Goal: Use online tool/utility: Utilize a website feature to perform a specific function

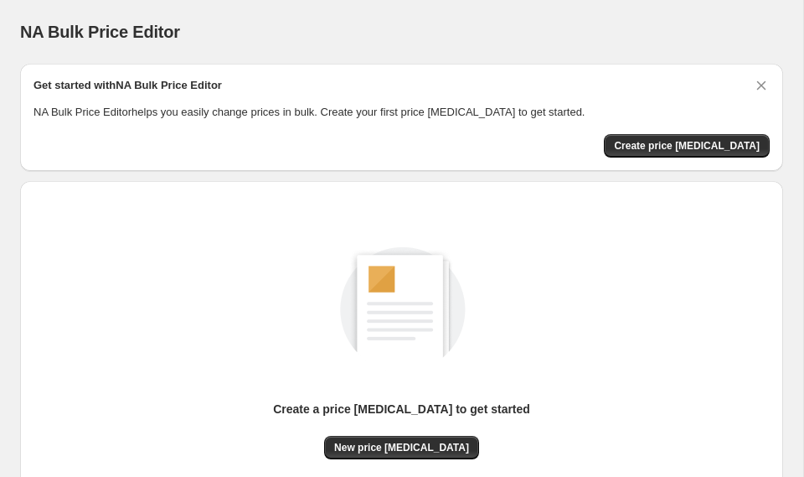
click at [446, 461] on div "Create a price change job to get started New price change job" at bounding box center [402, 353] width 736 height 318
click at [427, 449] on span "New price change job" at bounding box center [401, 447] width 135 height 13
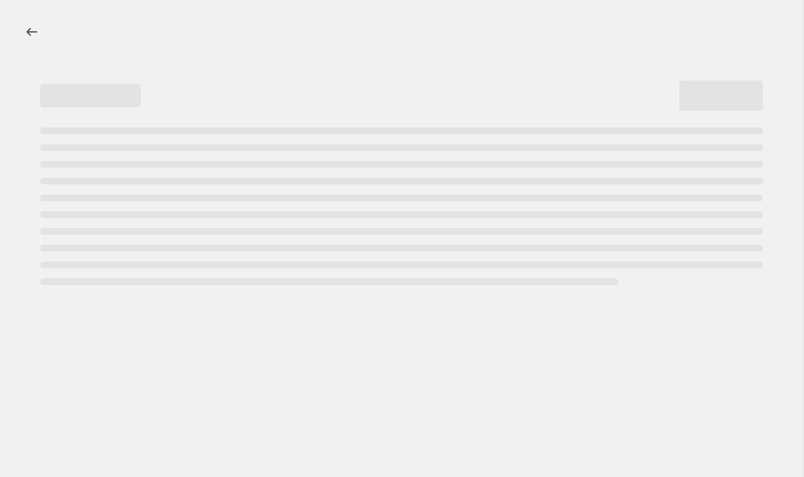
select select "percentage"
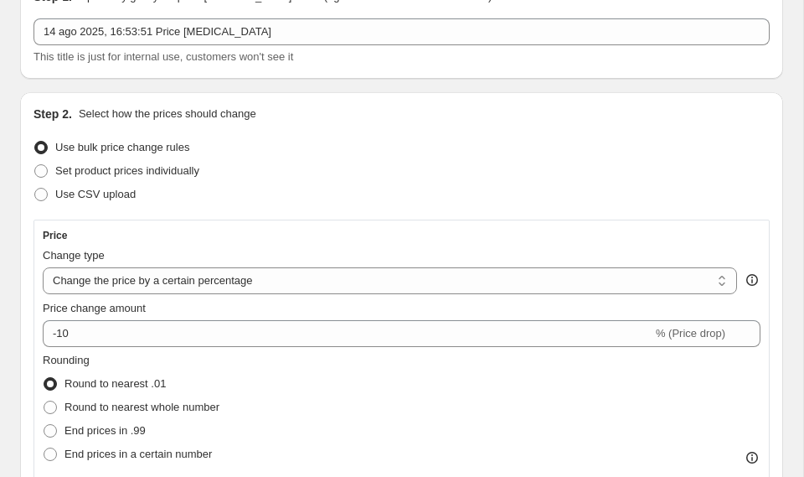
scroll to position [90, 0]
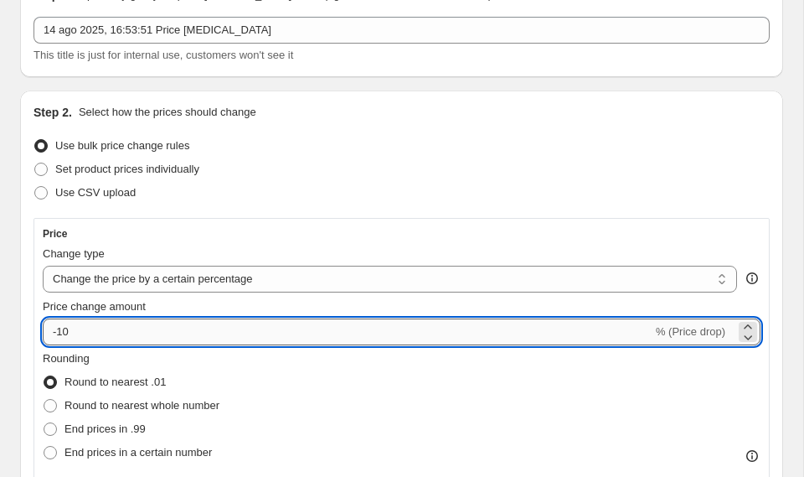
click at [317, 337] on input "-10" at bounding box center [348, 331] width 610 height 27
type input "-1"
type input "-30"
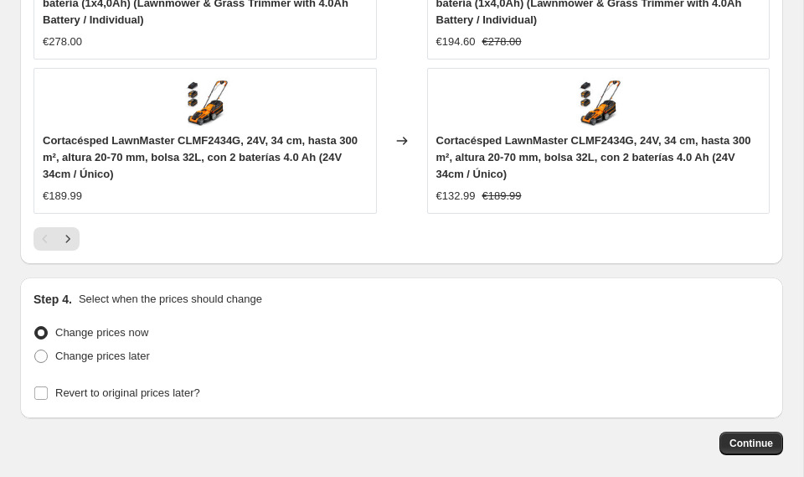
scroll to position [1808, 0]
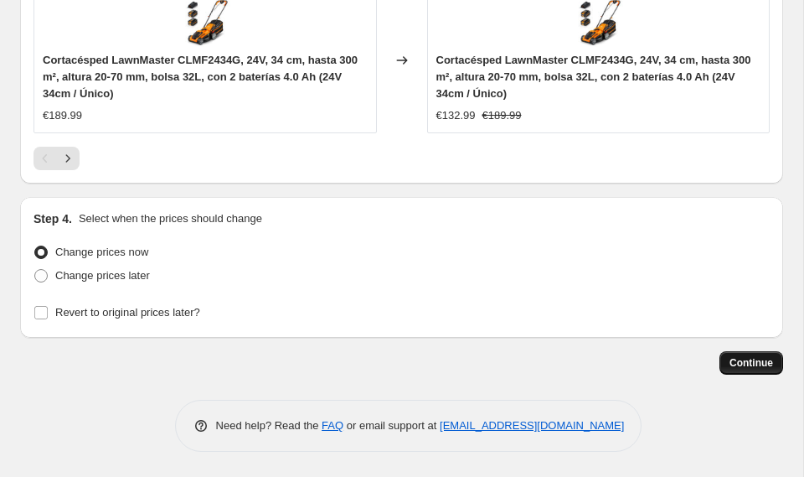
click at [746, 364] on span "Continue" at bounding box center [752, 362] width 44 height 13
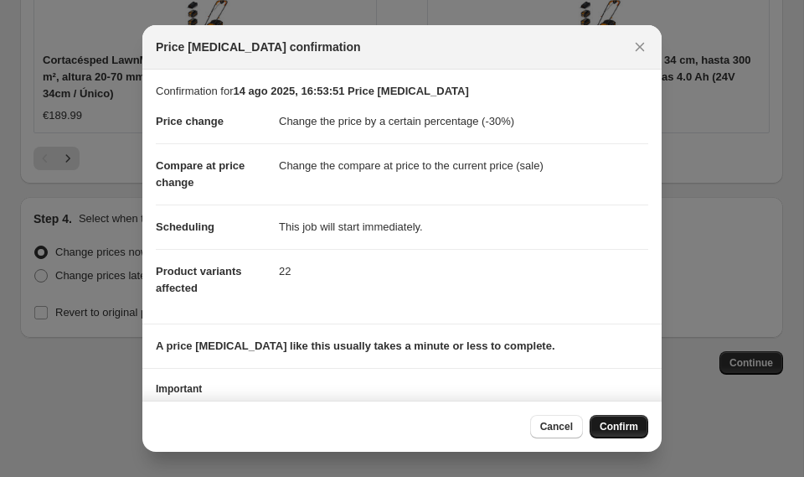
click at [612, 426] on span "Confirm" at bounding box center [619, 426] width 39 height 13
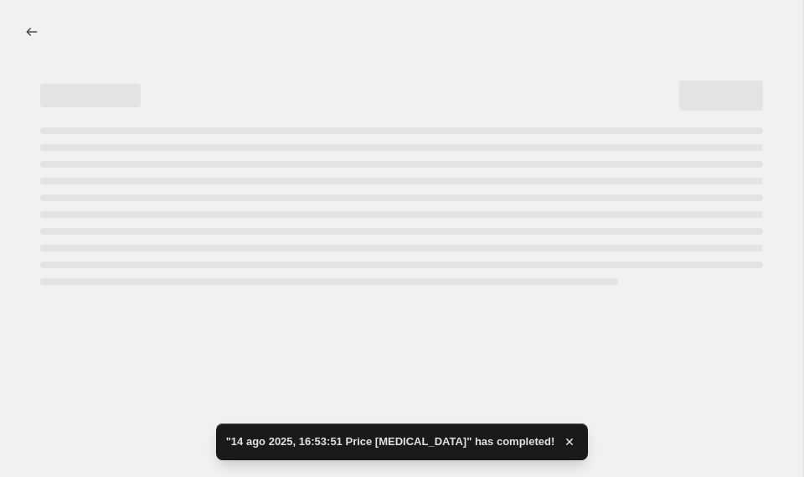
select select "percentage"
